Goal: Task Accomplishment & Management: Complete application form

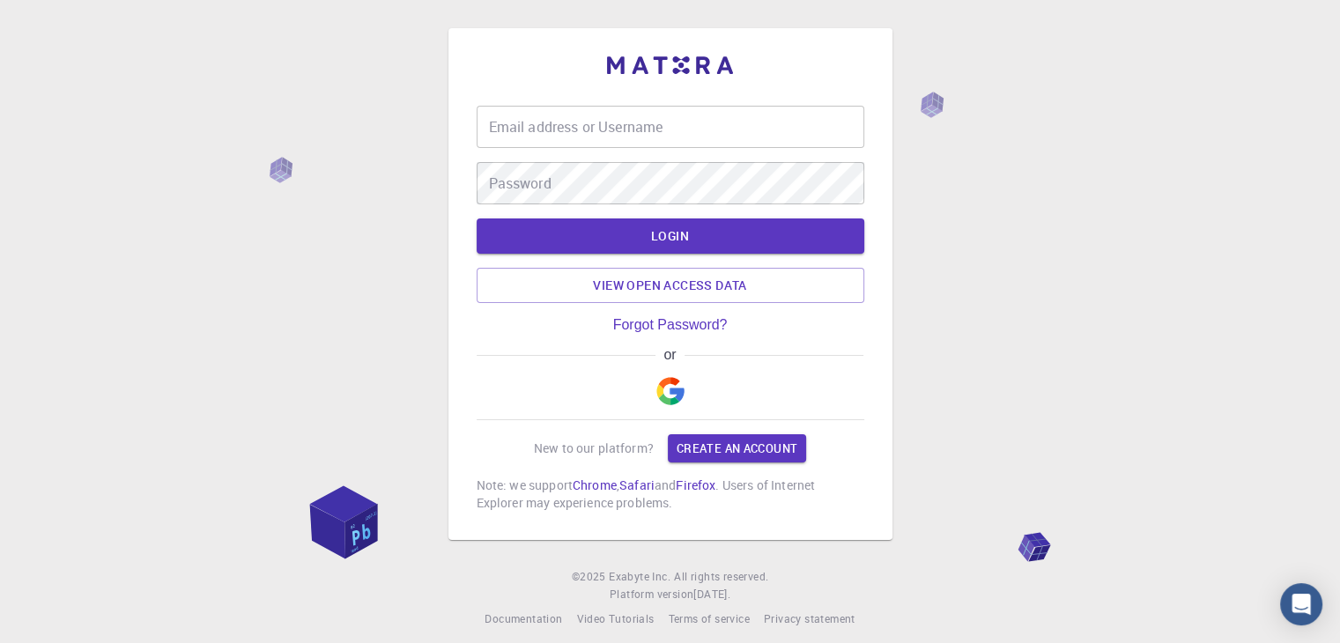
click at [629, 124] on input "Email address or Username" at bounding box center [671, 127] width 388 height 42
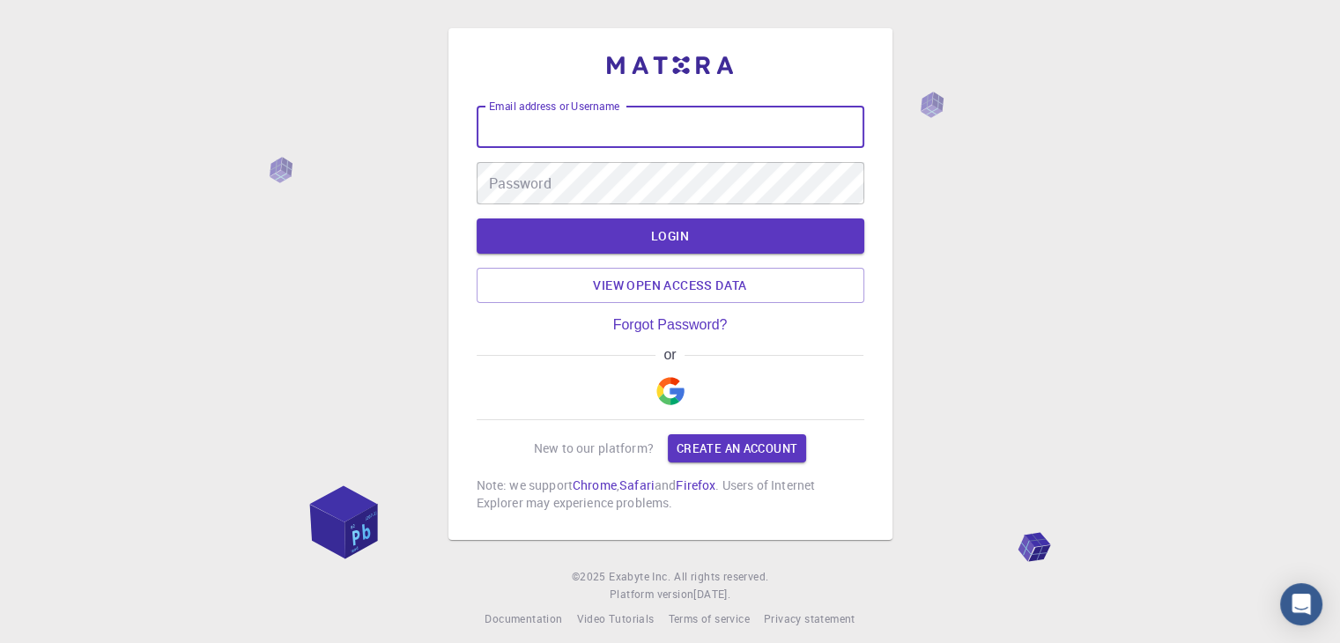
click at [684, 390] on img "button" at bounding box center [670, 391] width 28 height 28
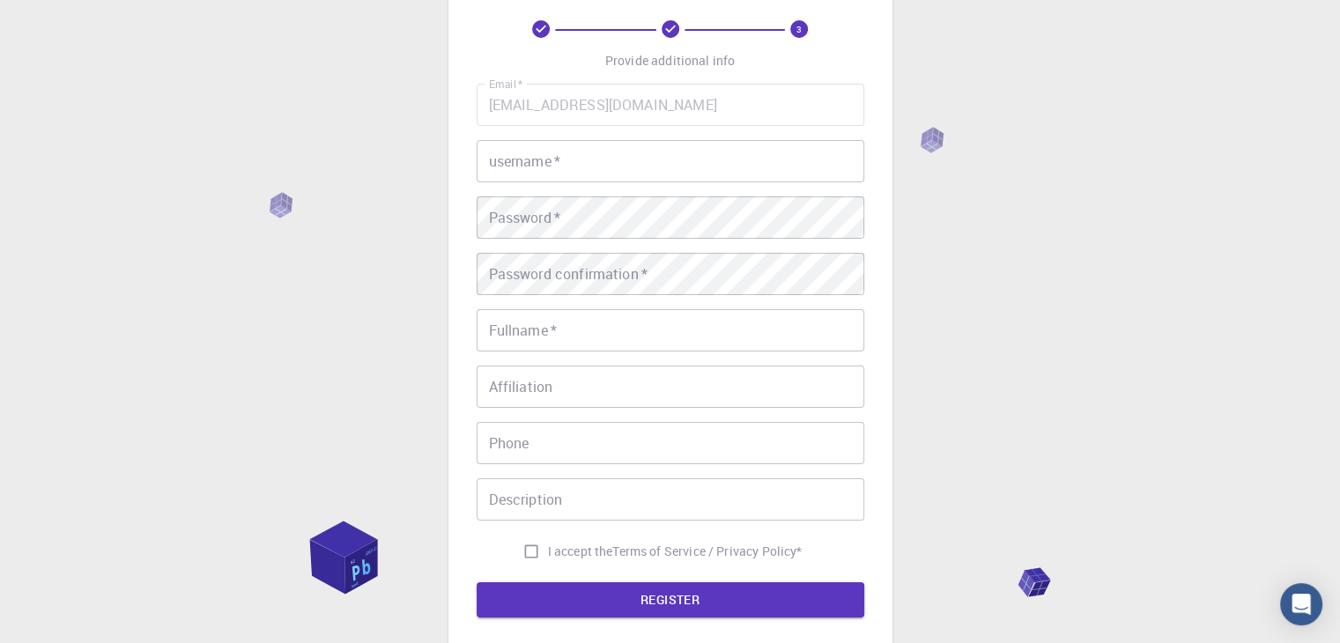
scroll to position [88, 0]
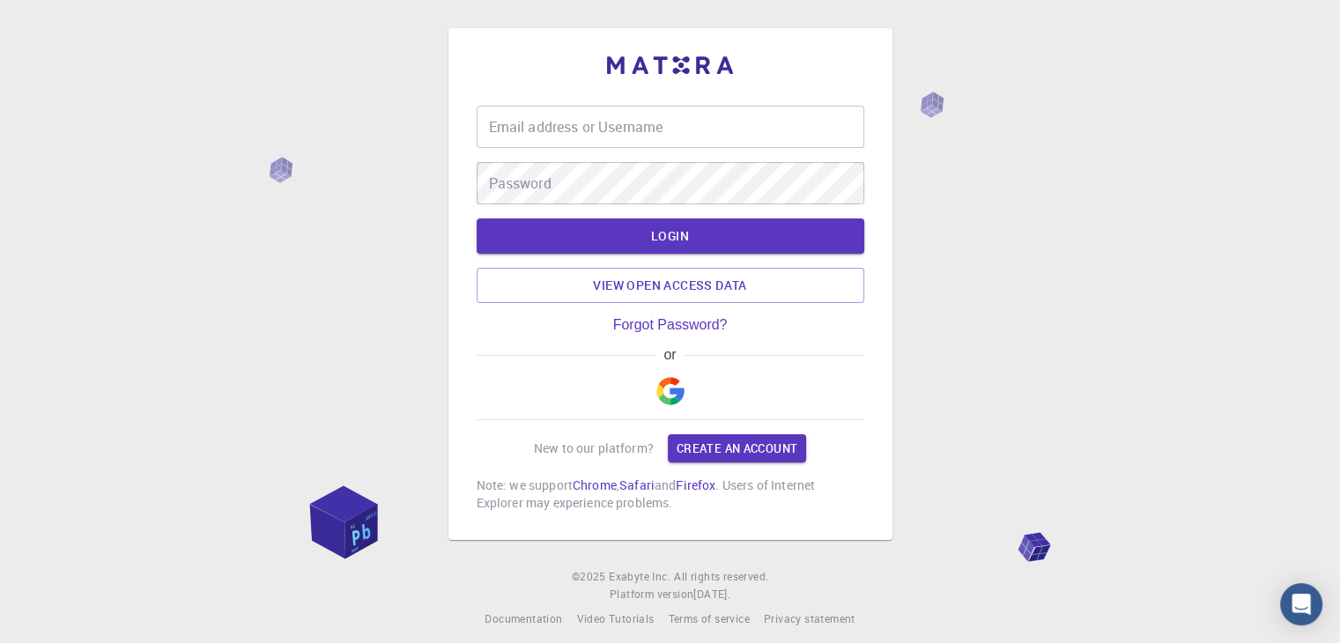
click at [669, 385] on img "button" at bounding box center [670, 391] width 28 height 28
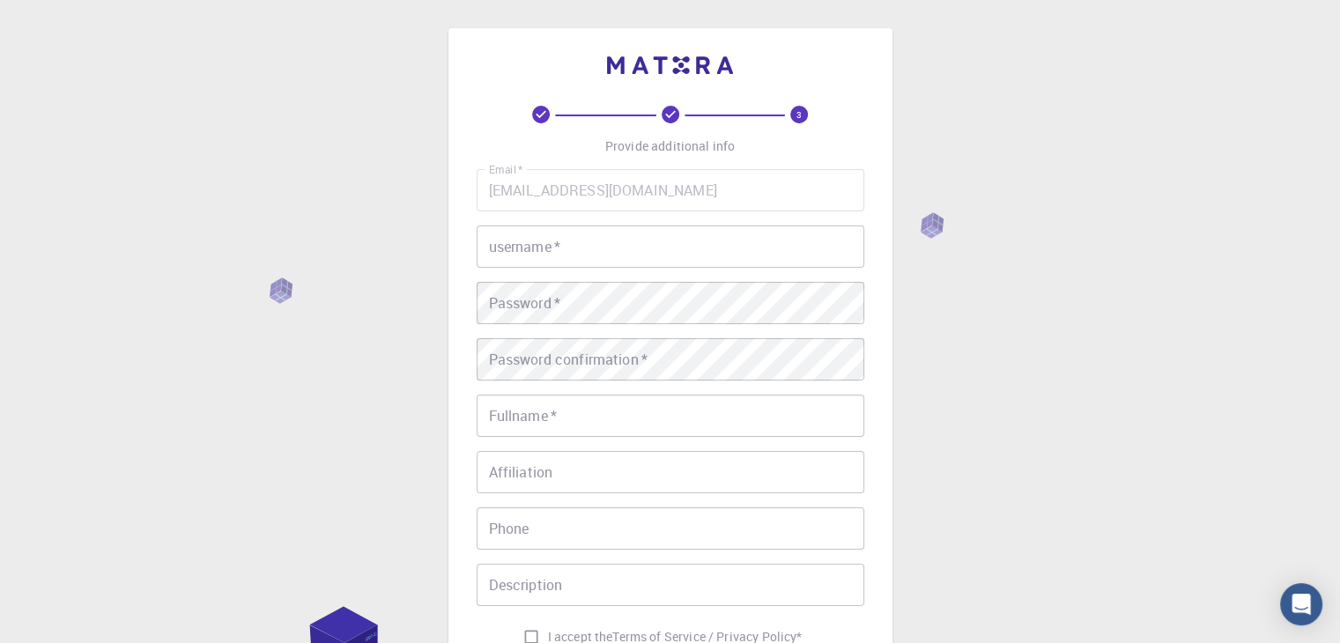
click at [608, 251] on input "username   *" at bounding box center [671, 247] width 388 height 42
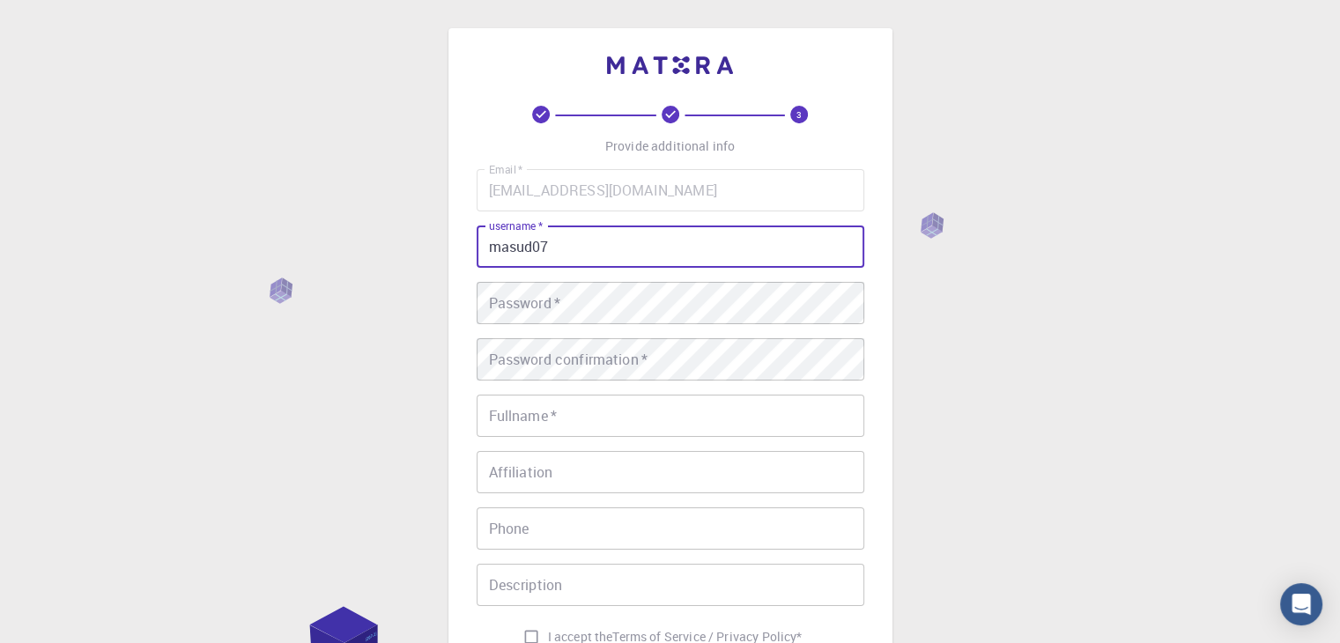
type input "masud07"
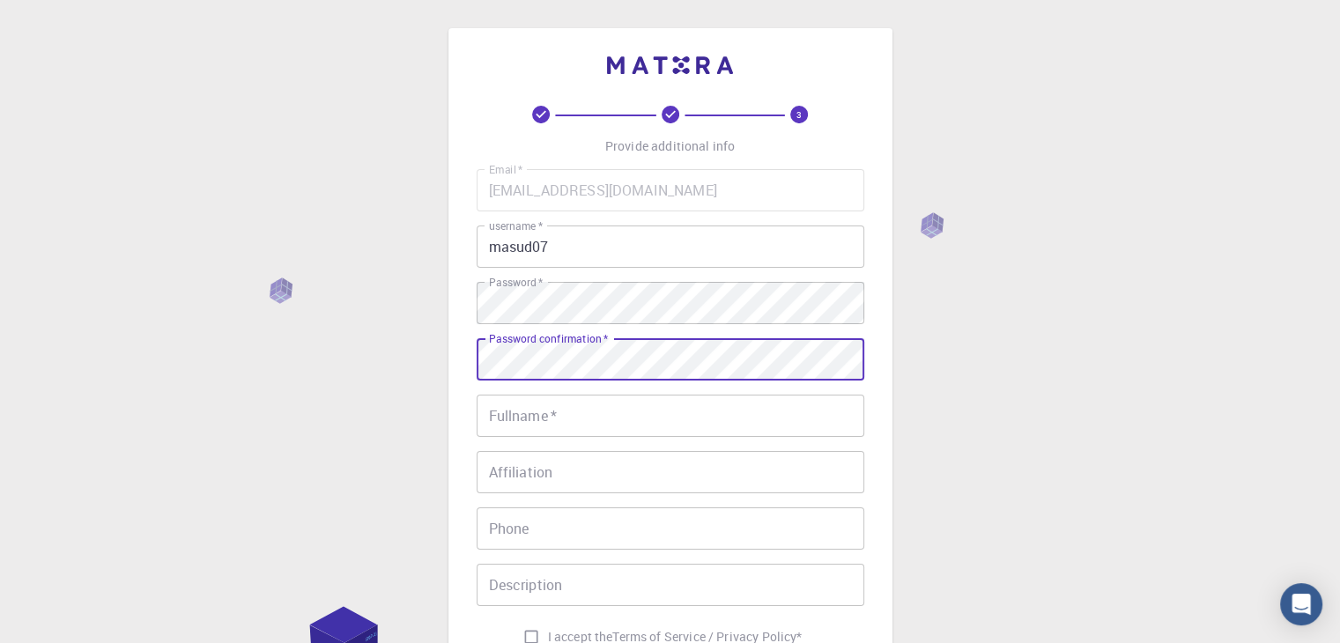
click at [515, 419] on input "Fullname   *" at bounding box center [671, 416] width 388 height 42
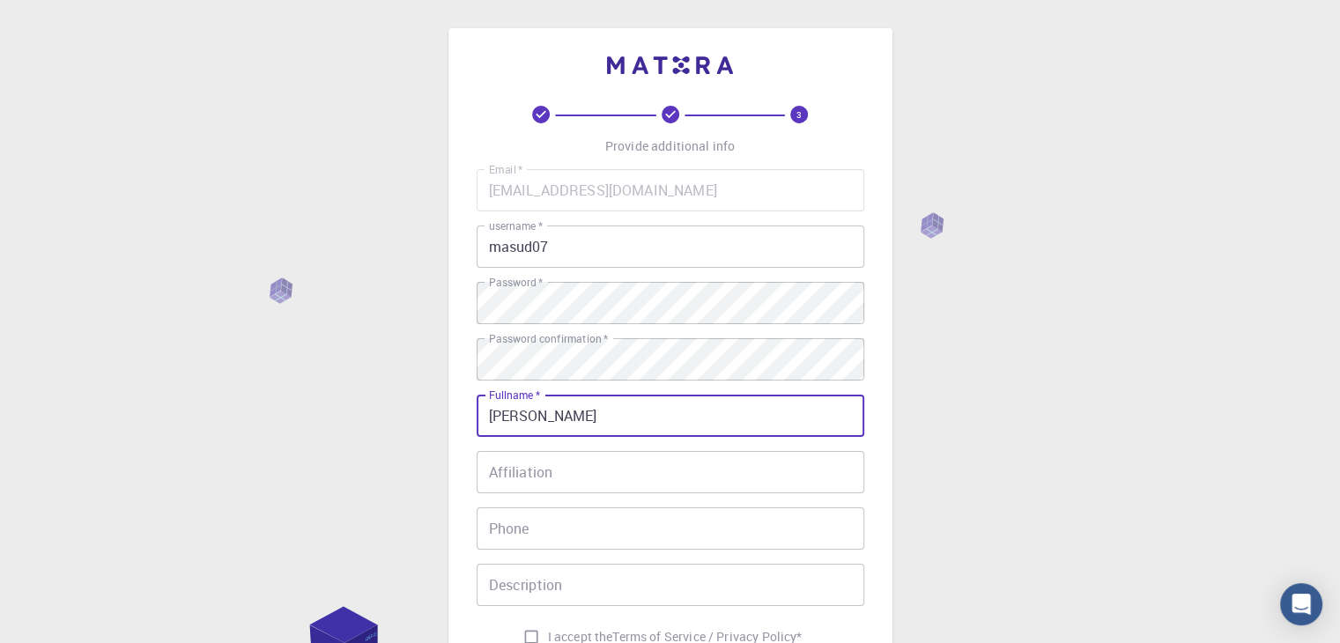
type input "Masud Ahmed"
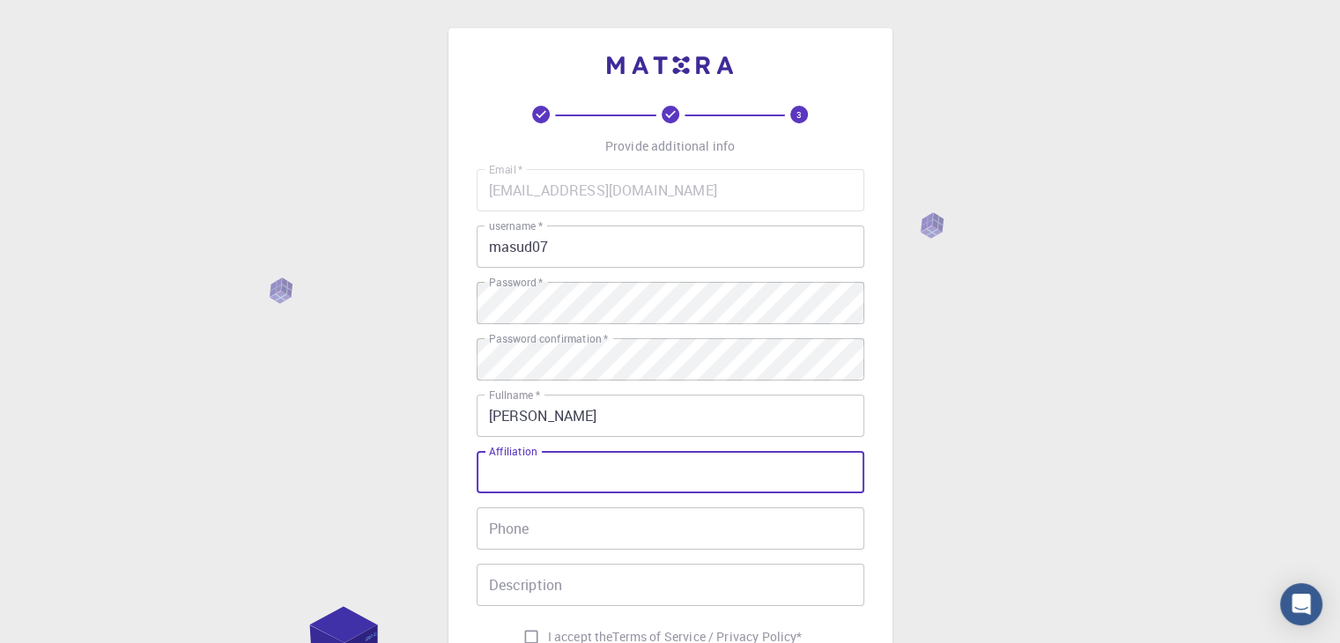
click at [561, 474] on input "Affiliation" at bounding box center [671, 472] width 388 height 42
type input "NA"
click at [543, 540] on input "Phone" at bounding box center [671, 528] width 388 height 42
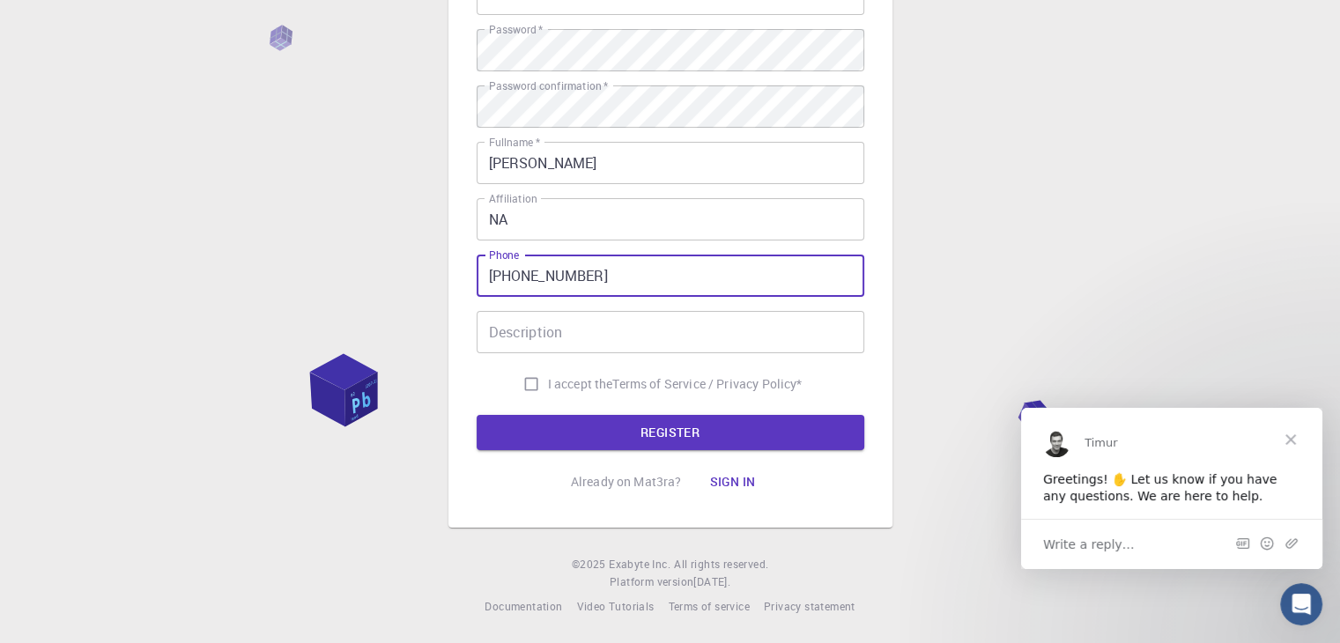
scroll to position [254, 0]
type input "+8801883070654"
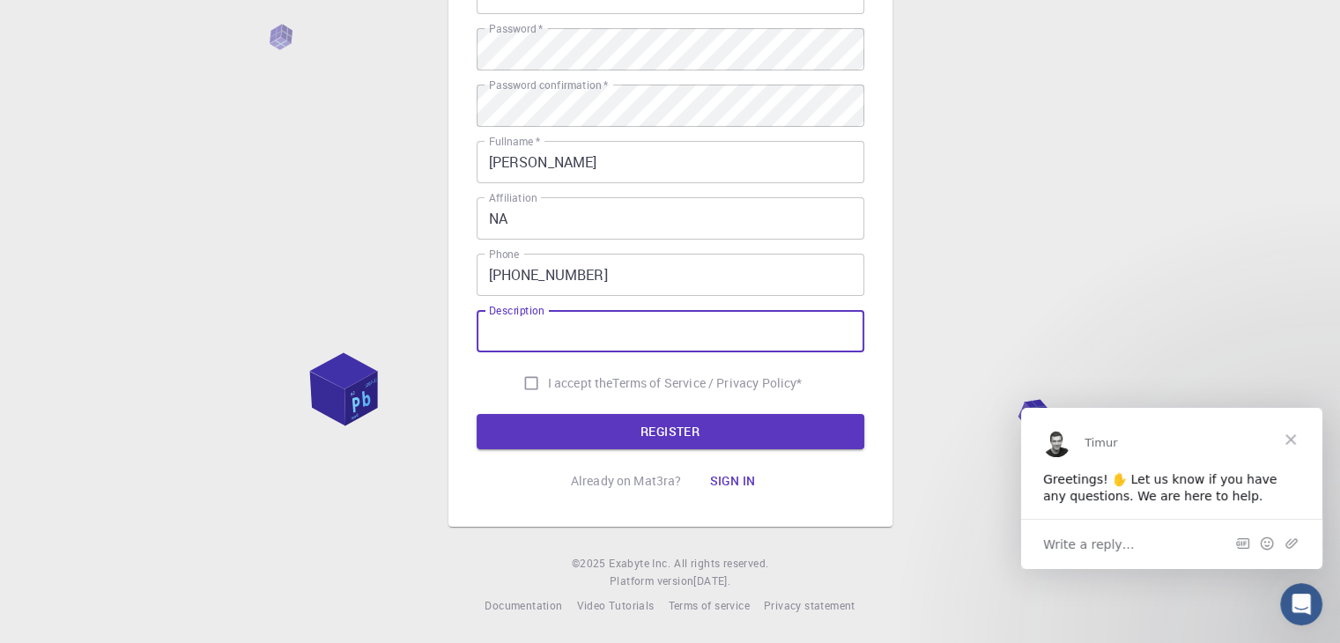
click at [558, 320] on input "Description" at bounding box center [671, 331] width 388 height 42
type input "NA"
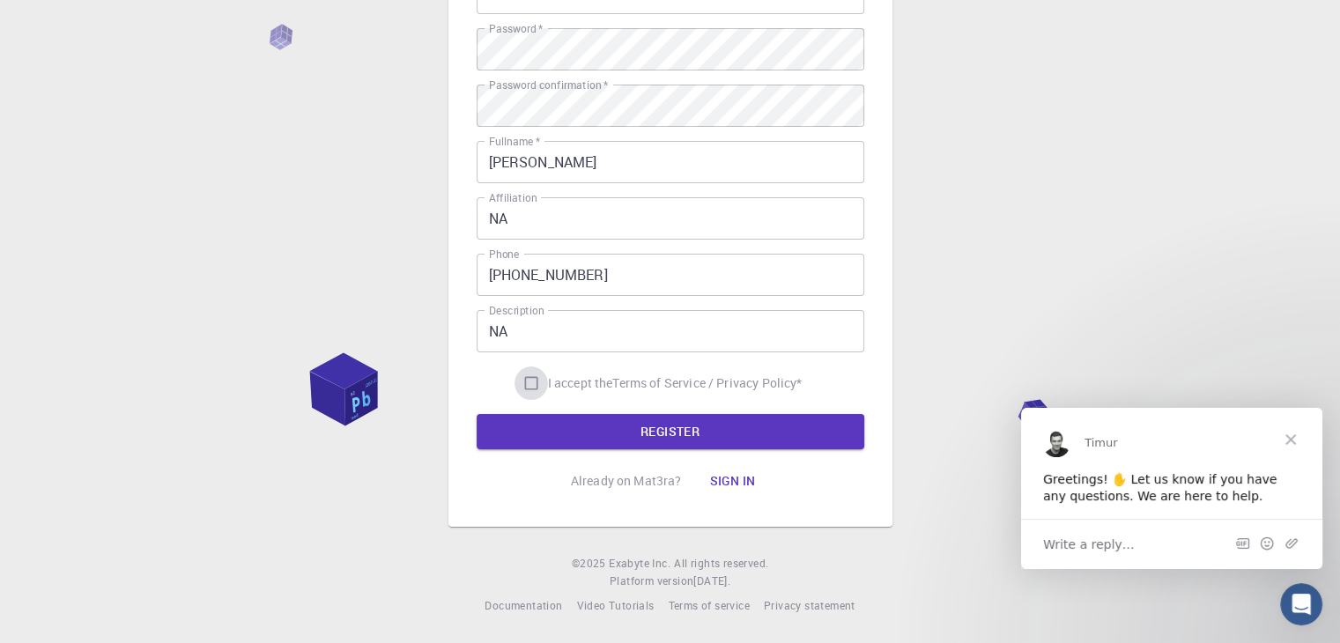
click at [515, 382] on input "I accept the Terms of Service / Privacy Policy *" at bounding box center [531, 383] width 33 height 33
checkbox input "true"
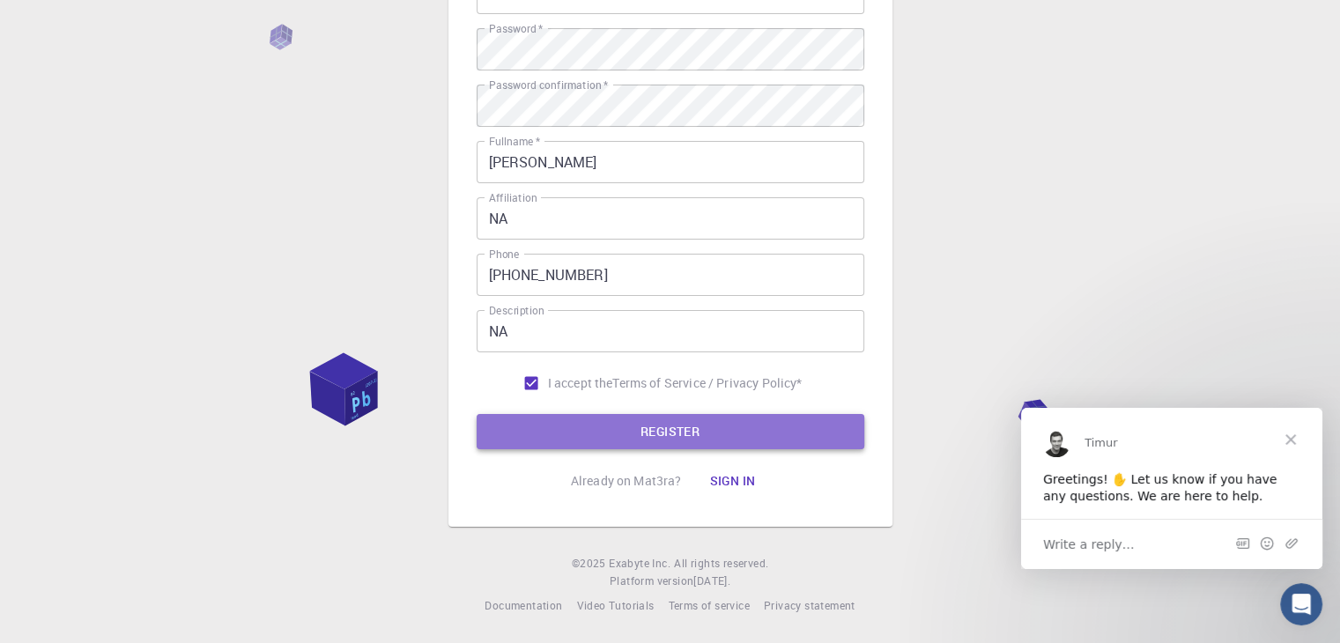
click at [627, 431] on button "REGISTER" at bounding box center [671, 431] width 388 height 35
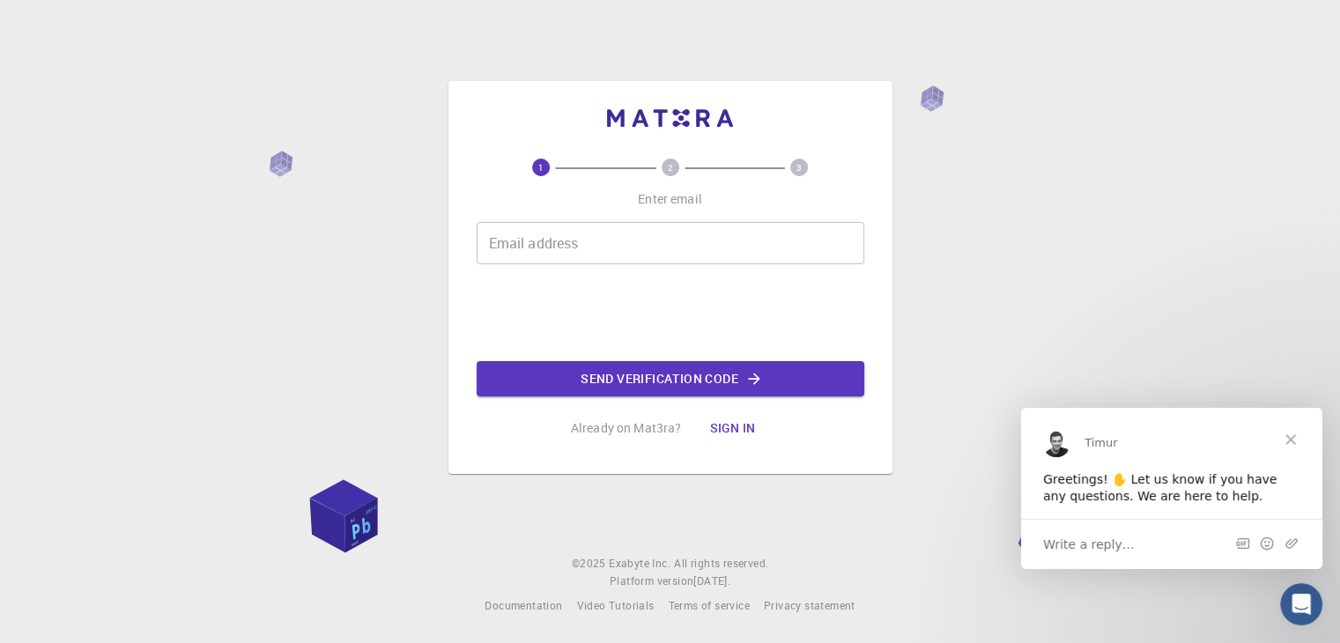
scroll to position [0, 0]
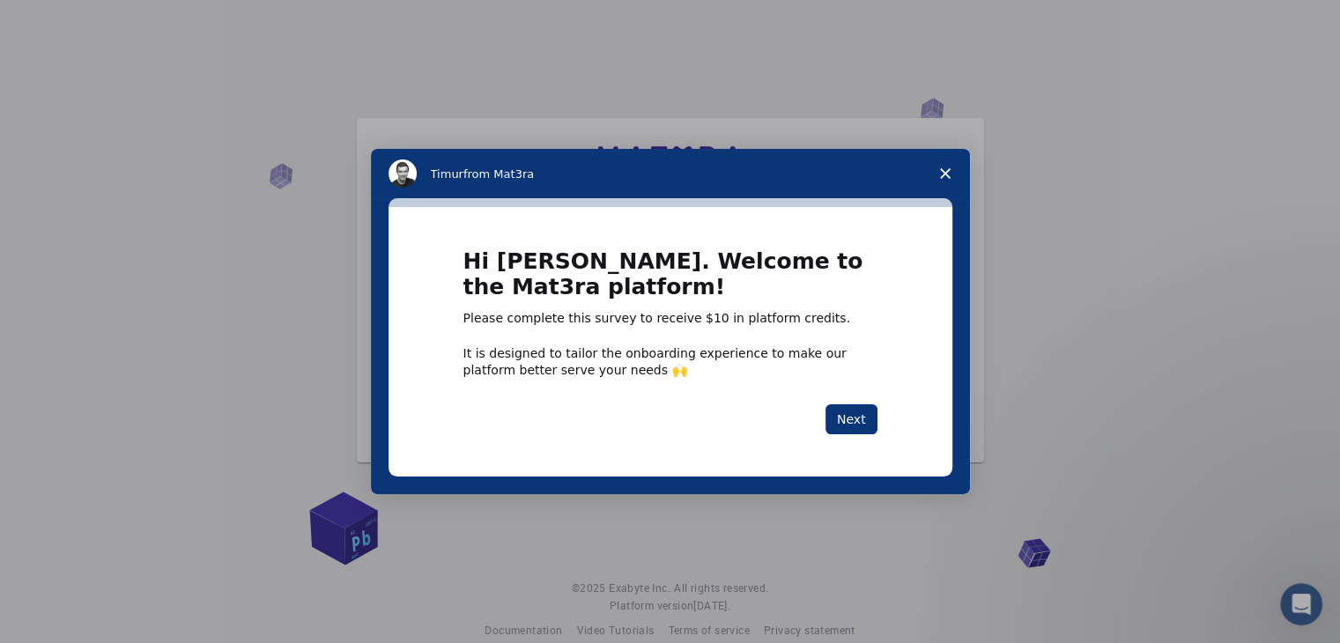
click at [941, 174] on icon "Close survey" at bounding box center [945, 173] width 11 height 11
